Goal: Transaction & Acquisition: Subscribe to service/newsletter

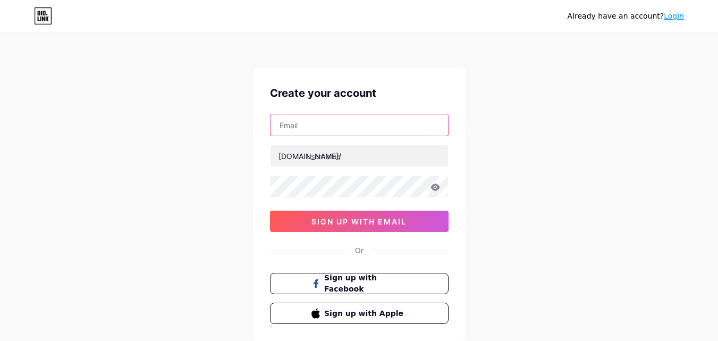
click at [319, 132] on input "text" at bounding box center [358, 124] width 177 height 21
click at [333, 133] on input "text" at bounding box center [358, 124] width 177 height 21
paste input "[EMAIL_ADDRESS][DOMAIN_NAME]"
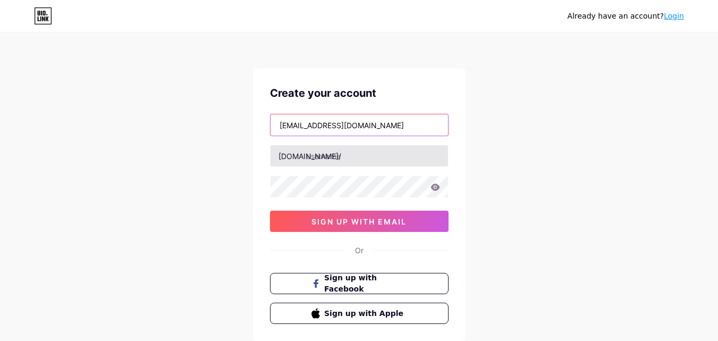
type input "[EMAIL_ADDRESS][DOMAIN_NAME]"
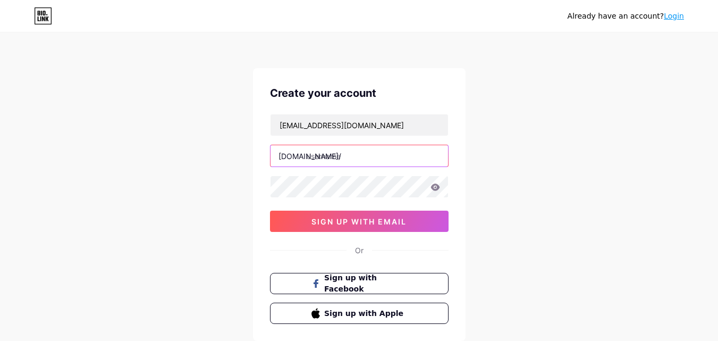
click at [320, 155] on input "text" at bounding box center [358, 155] width 177 height 21
click at [333, 156] on input "text" at bounding box center [358, 155] width 177 height 21
paste input "equityloanscanada"
type input "equityloanscanada"
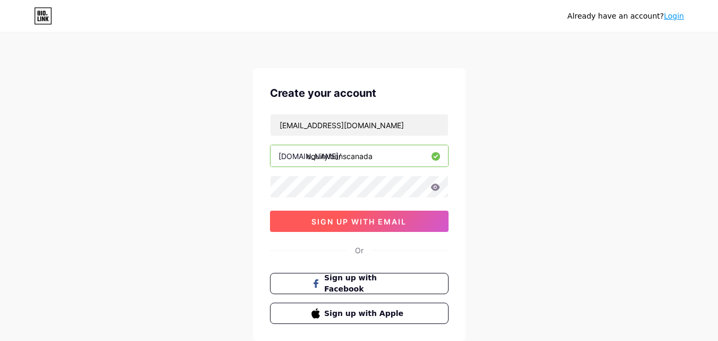
click at [338, 224] on span "sign up with email" at bounding box center [358, 221] width 95 height 9
